Goal: Complete application form

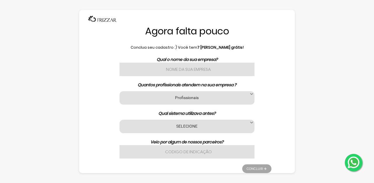
click at [153, 68] on input "text" at bounding box center [186, 69] width 135 height 13
type input "m"
type input "Maiara Sales Cabeleireira"
click at [165, 100] on label "Profissionais" at bounding box center [187, 98] width 120 height 6
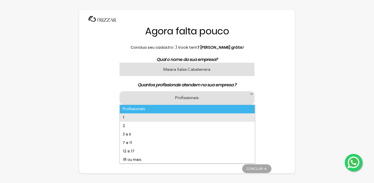
click at [142, 117] on li "1" at bounding box center [187, 118] width 135 height 8
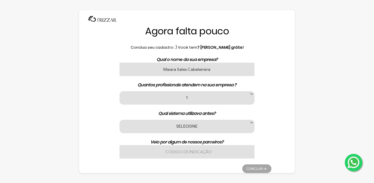
click at [182, 125] on label "SELECIONE" at bounding box center [187, 127] width 120 height 6
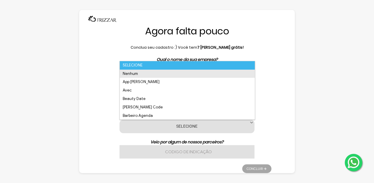
click at [127, 73] on li "Nenhum" at bounding box center [187, 74] width 135 height 8
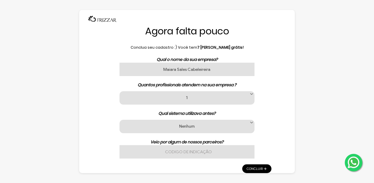
click at [181, 126] on label "Nenhum" at bounding box center [187, 127] width 120 height 6
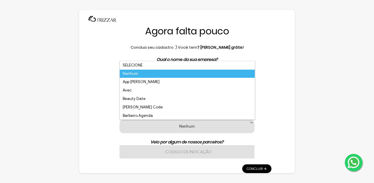
click at [192, 78] on li "Nenhum" at bounding box center [187, 74] width 135 height 8
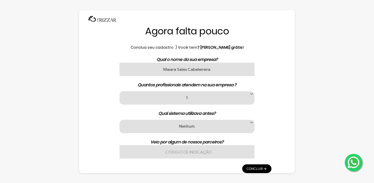
click at [195, 151] on input "text" at bounding box center [186, 151] width 135 height 13
click at [247, 167] on link "Concluir" at bounding box center [256, 169] width 29 height 9
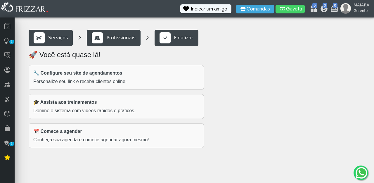
click at [142, 79] on p "Personalize seu link e receba clientes online." at bounding box center [116, 81] width 166 height 7
click at [130, 133] on div "📅 Comece a agendar Conheça sua agenda e comece agendar agora mesmo!" at bounding box center [116, 136] width 175 height 25
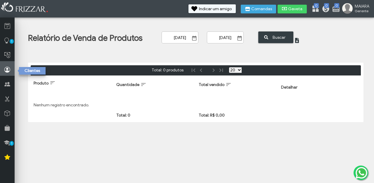
click at [8, 71] on icon at bounding box center [7, 69] width 6 height 7
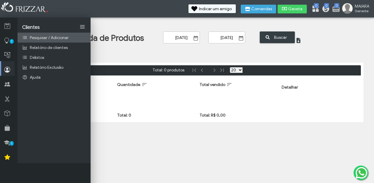
click at [51, 41] on link "Pesquisar / Adicionar" at bounding box center [54, 38] width 73 height 10
